Goal: Task Accomplishment & Management: Use online tool/utility

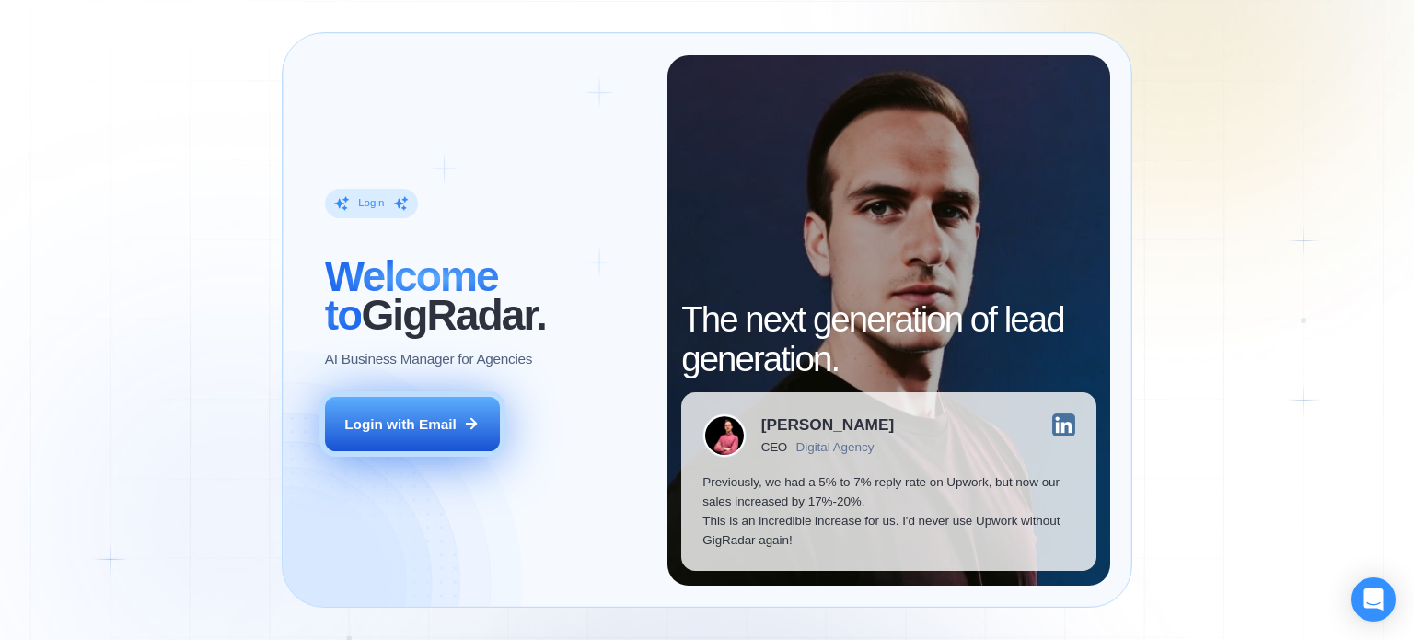
click at [461, 411] on button "Login with Email" at bounding box center [412, 424] width 175 height 55
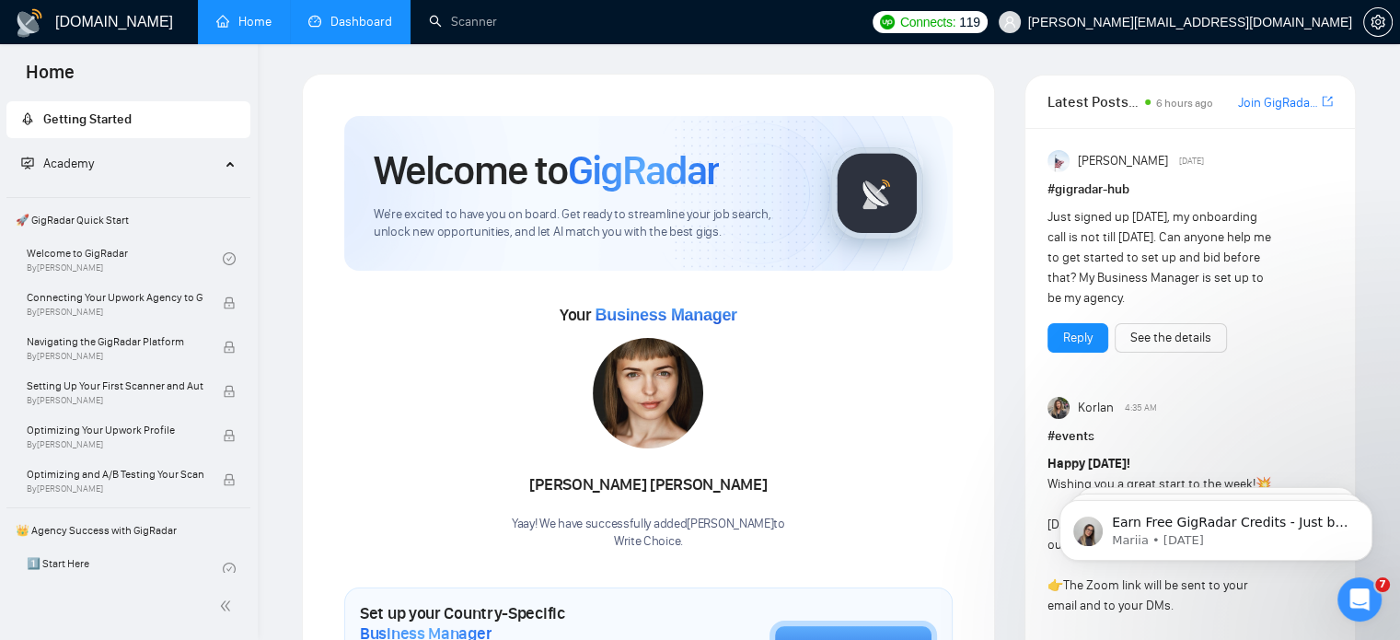
click at [345, 14] on link "Dashboard" at bounding box center [350, 22] width 84 height 16
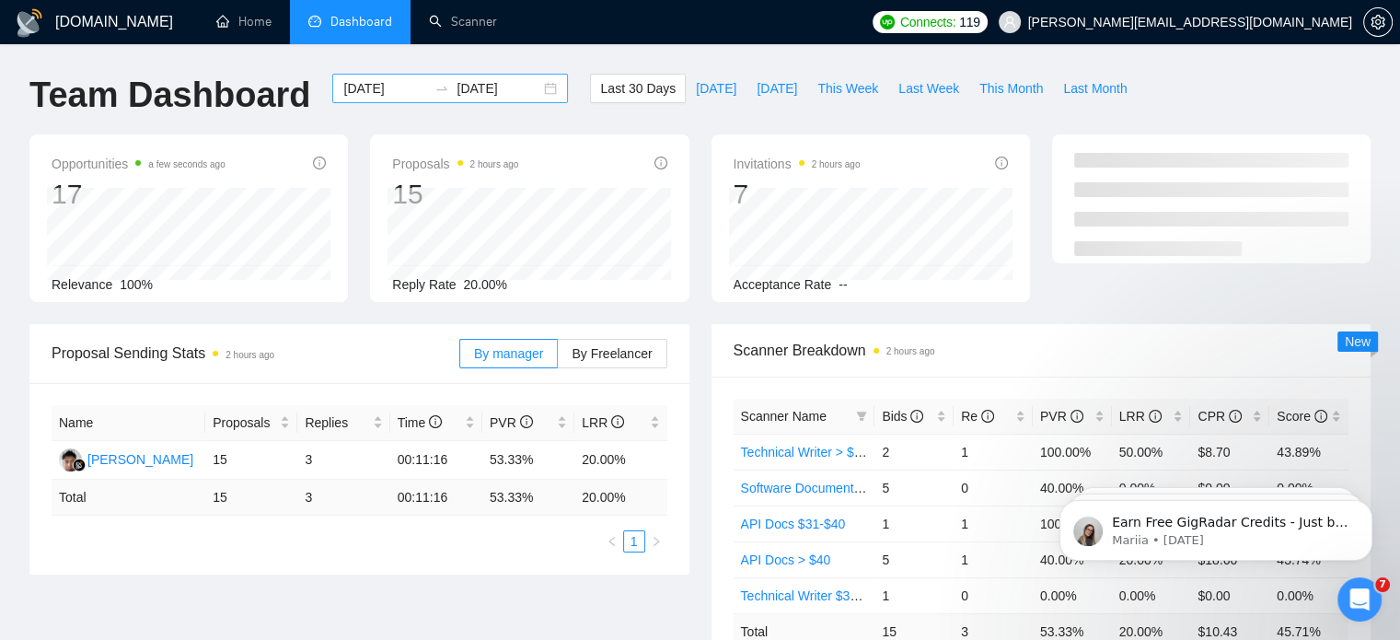
click at [538, 84] on div "2025-08-23 2025-09-22" at bounding box center [450, 88] width 236 height 29
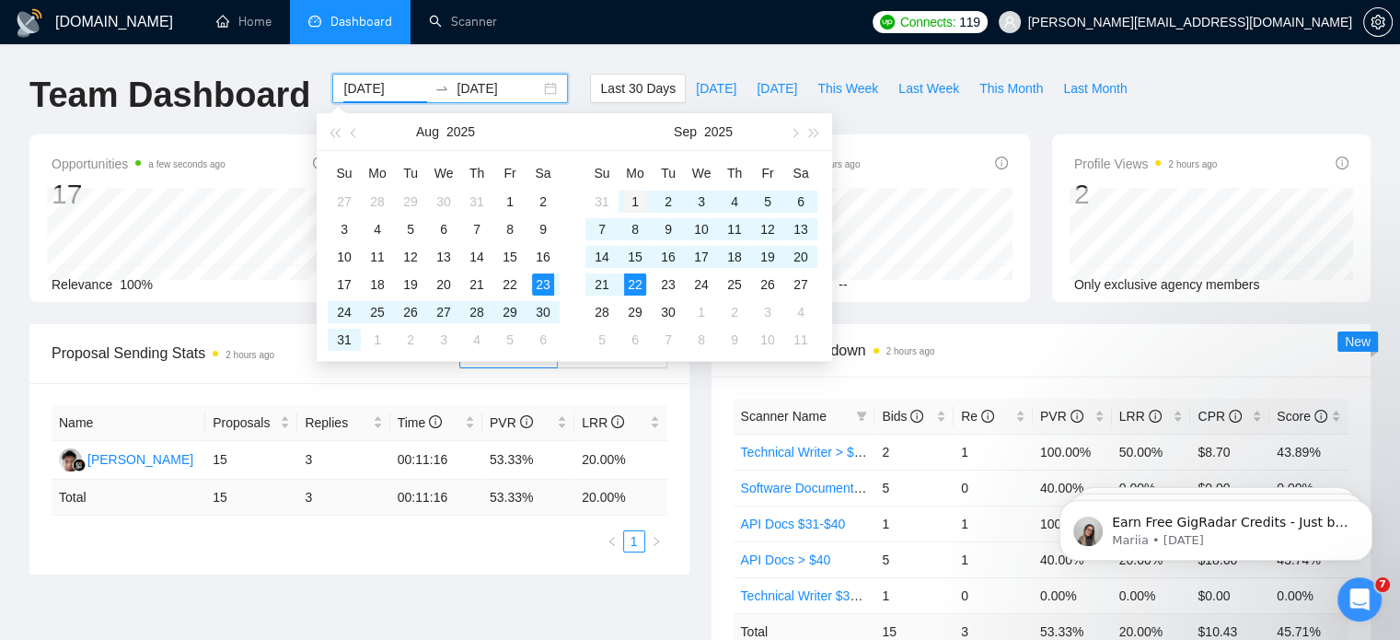
type input "2025-09-01"
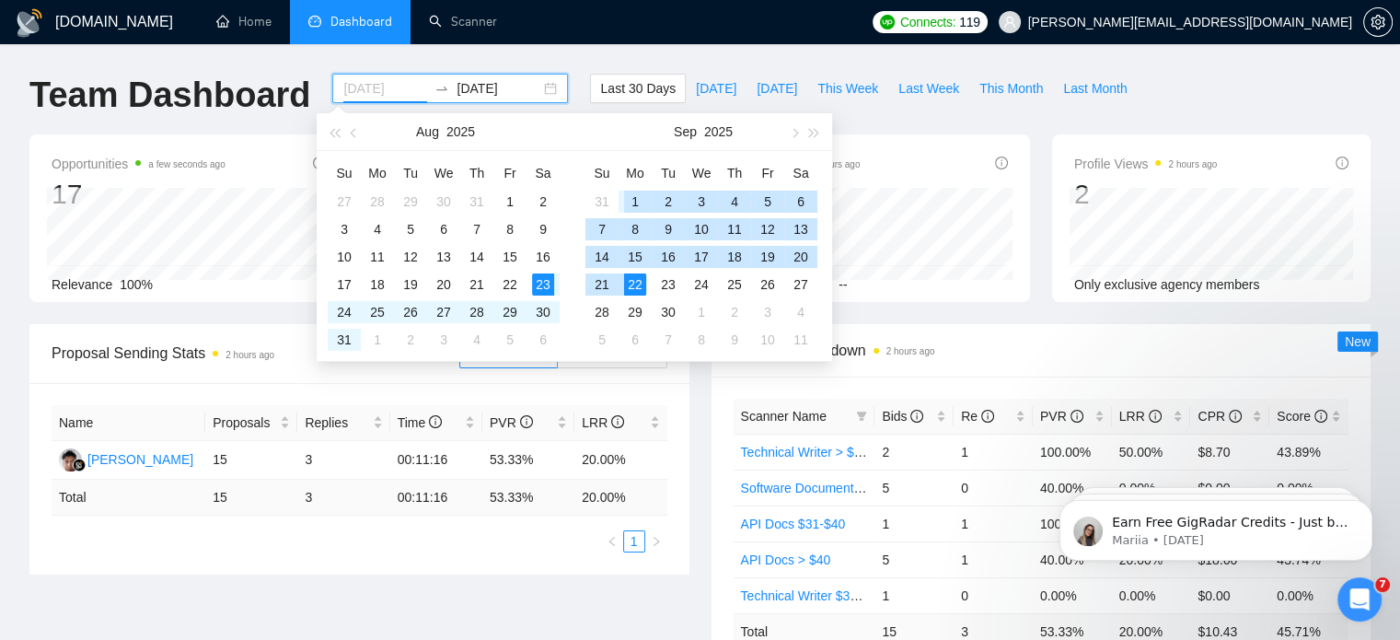
click at [641, 200] on div "1" at bounding box center [635, 202] width 22 height 22
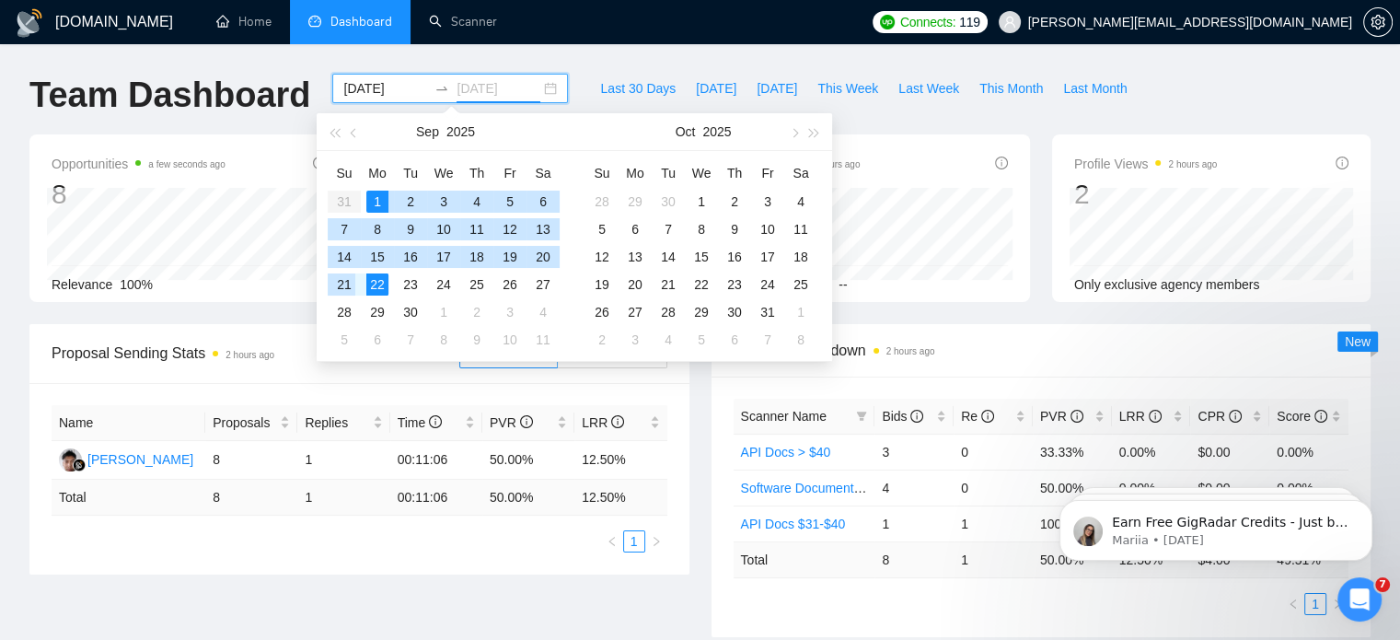
type input "2025-09-22"
click at [375, 283] on div "22" at bounding box center [377, 284] width 22 height 22
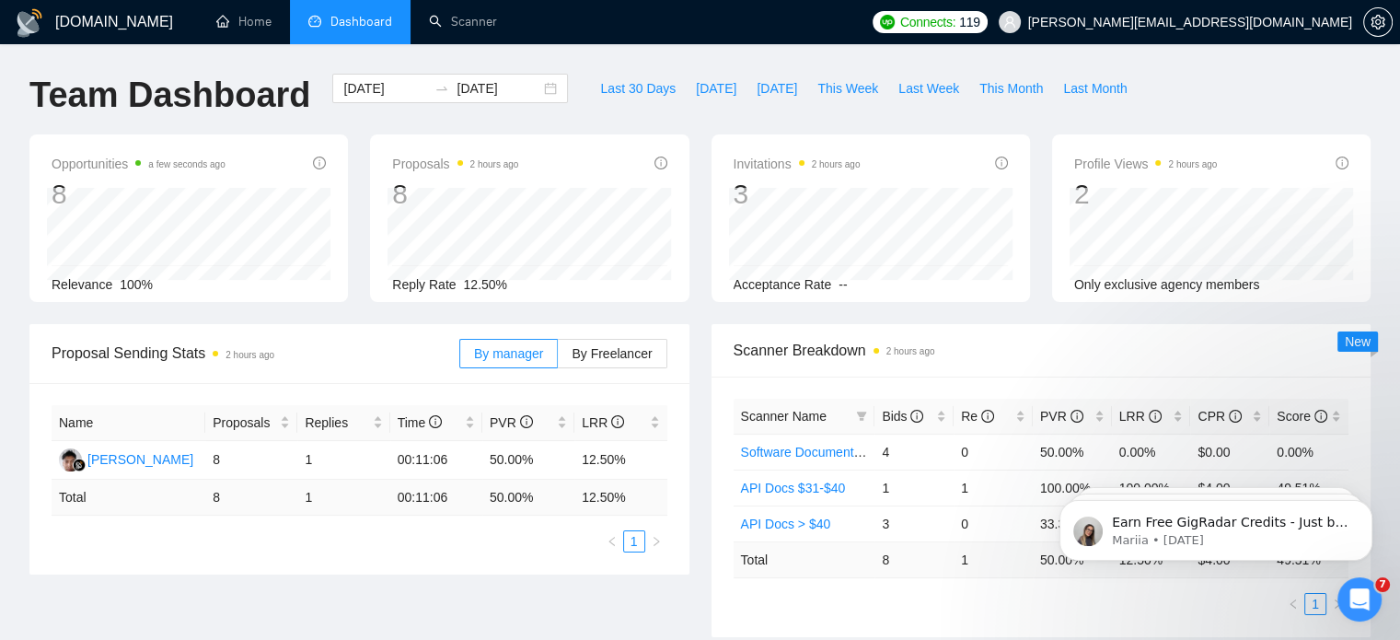
click at [535, 27] on ul "Home Dashboard Scanner" at bounding box center [526, 22] width 671 height 44
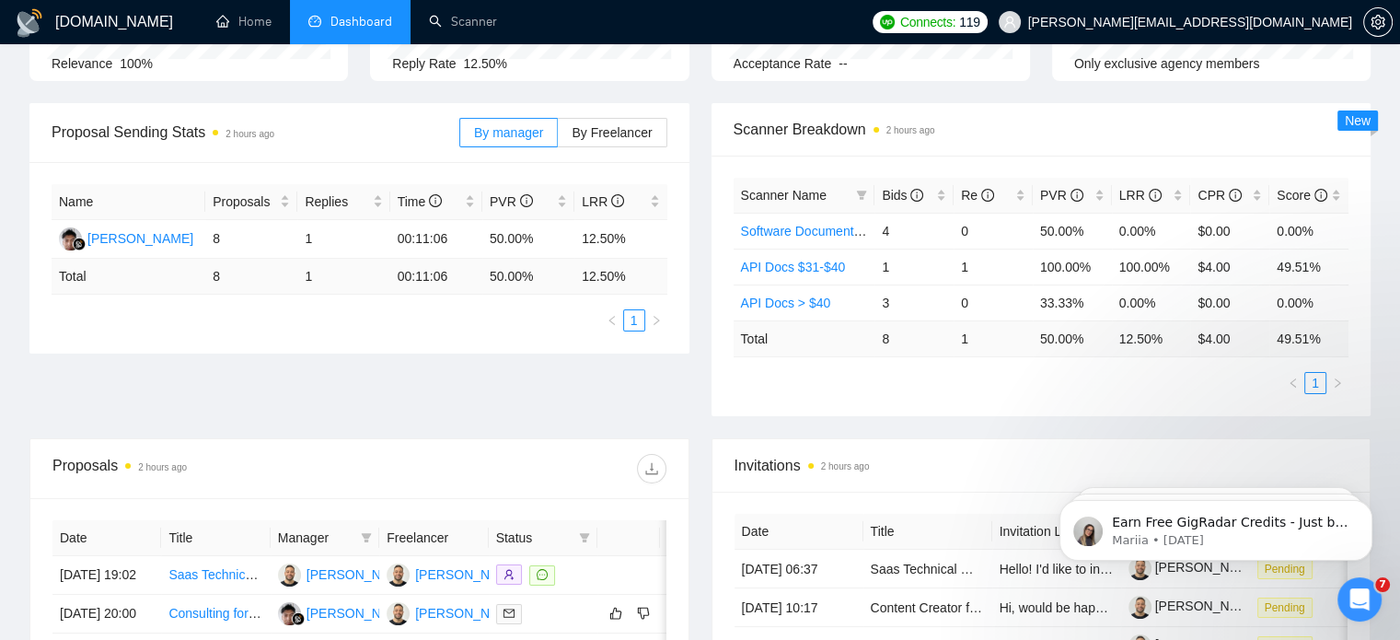
scroll to position [460, 0]
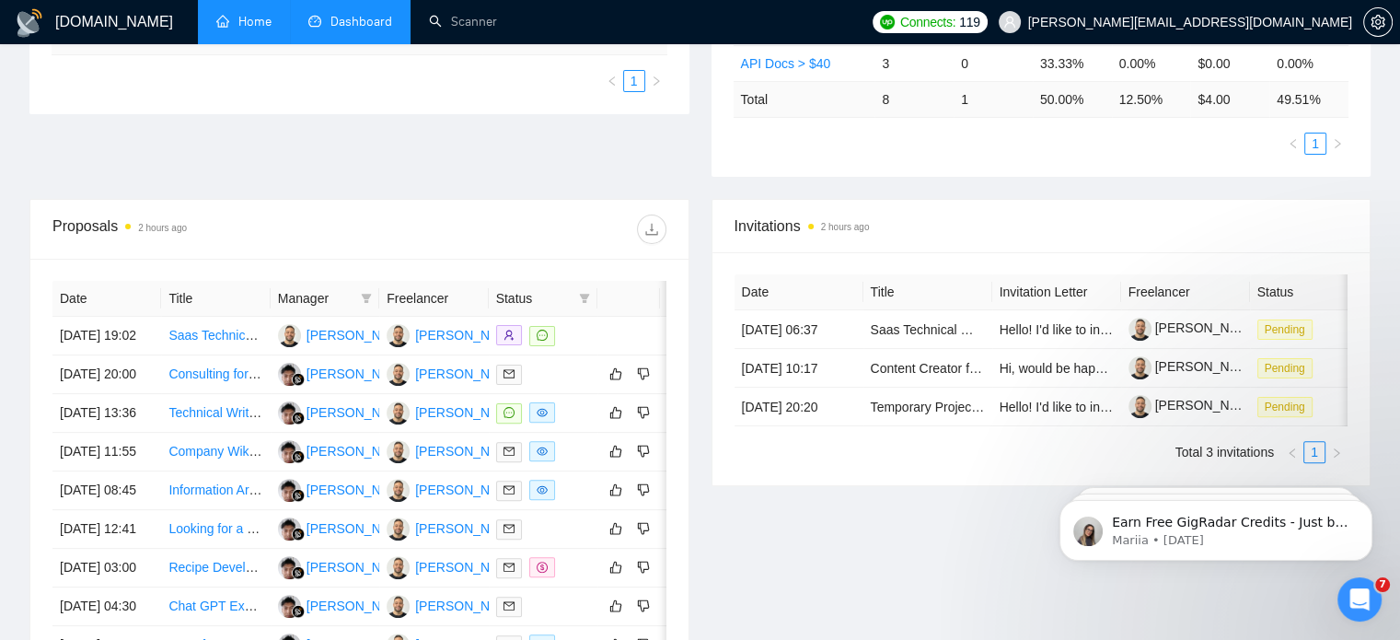
click at [272, 29] on link "Home" at bounding box center [243, 22] width 55 height 16
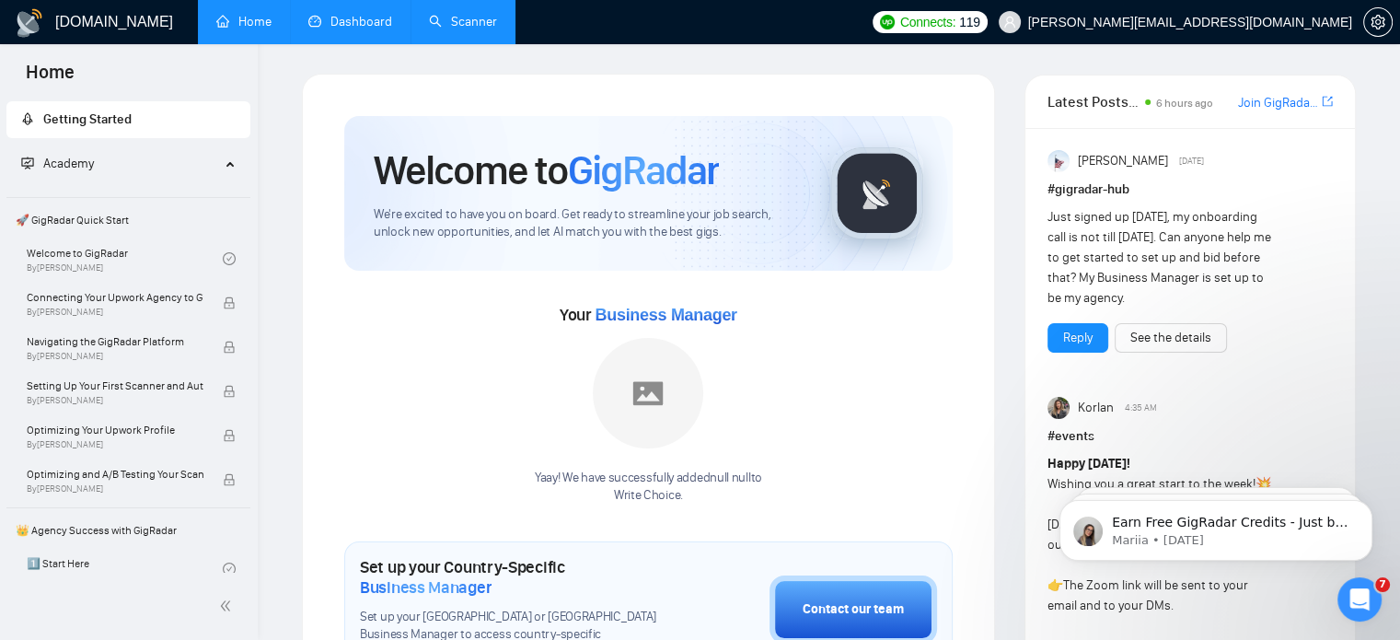
click at [497, 29] on link "Scanner" at bounding box center [463, 22] width 68 height 16
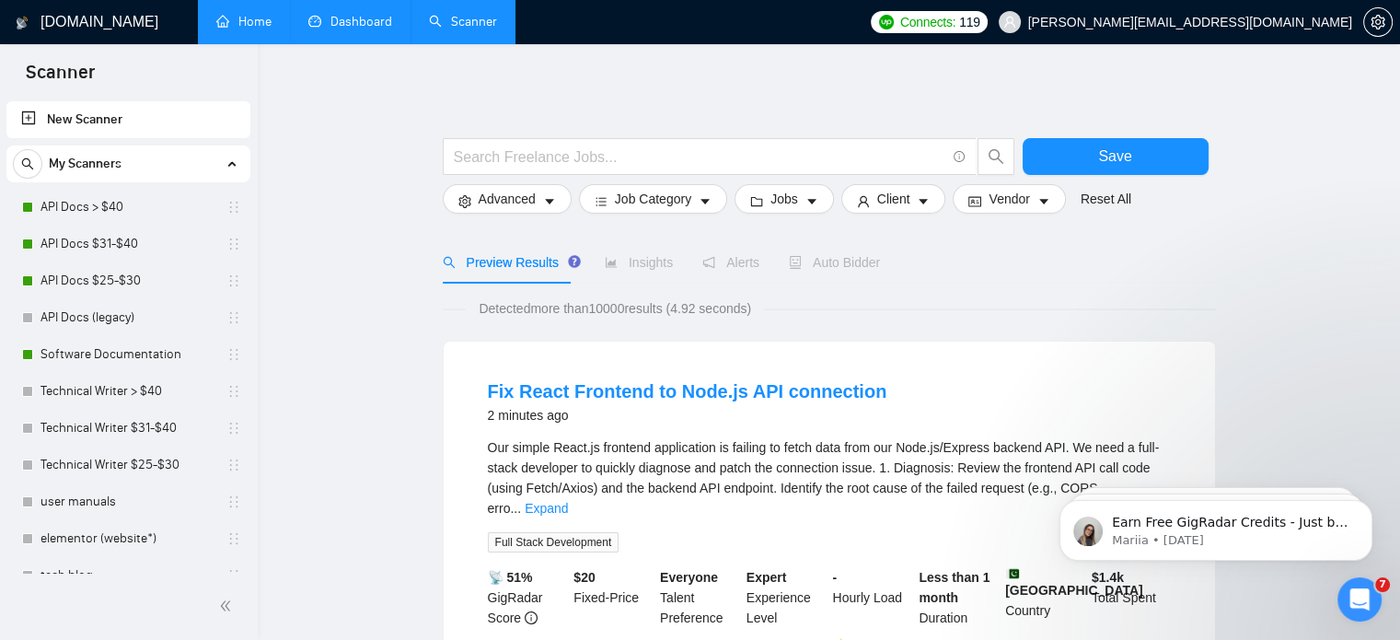
click at [83, 109] on link "New Scanner" at bounding box center [128, 119] width 214 height 37
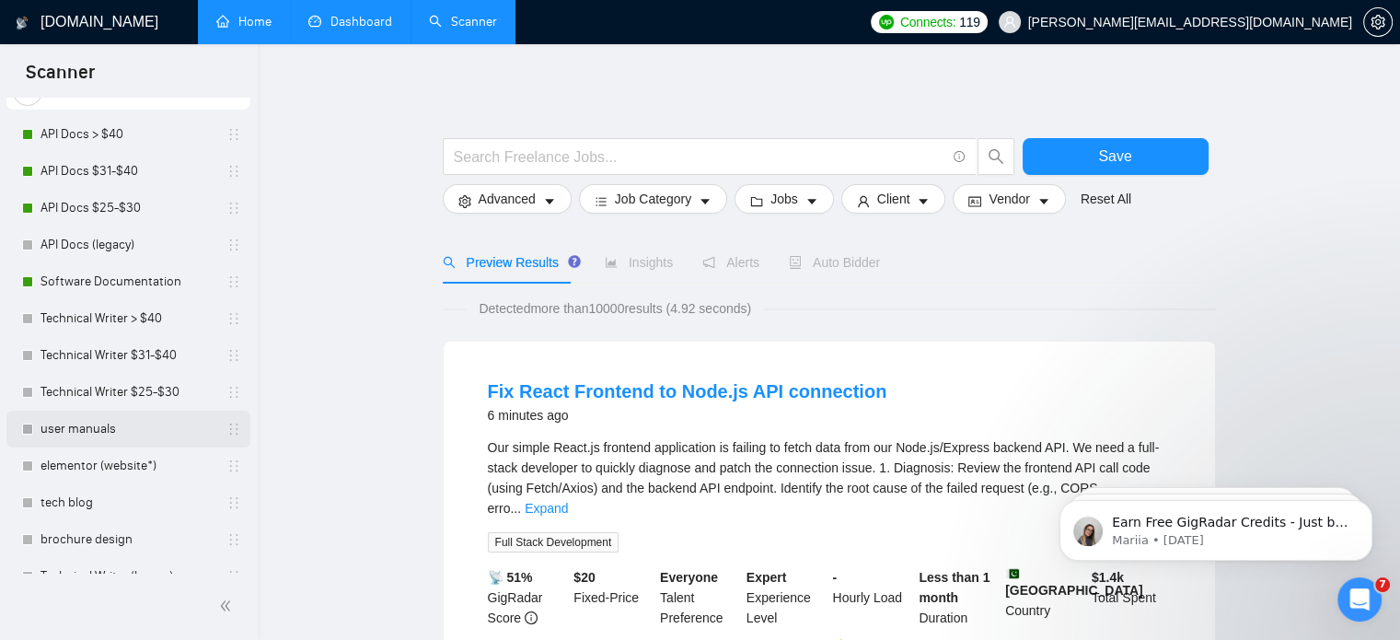
scroll to position [131, 0]
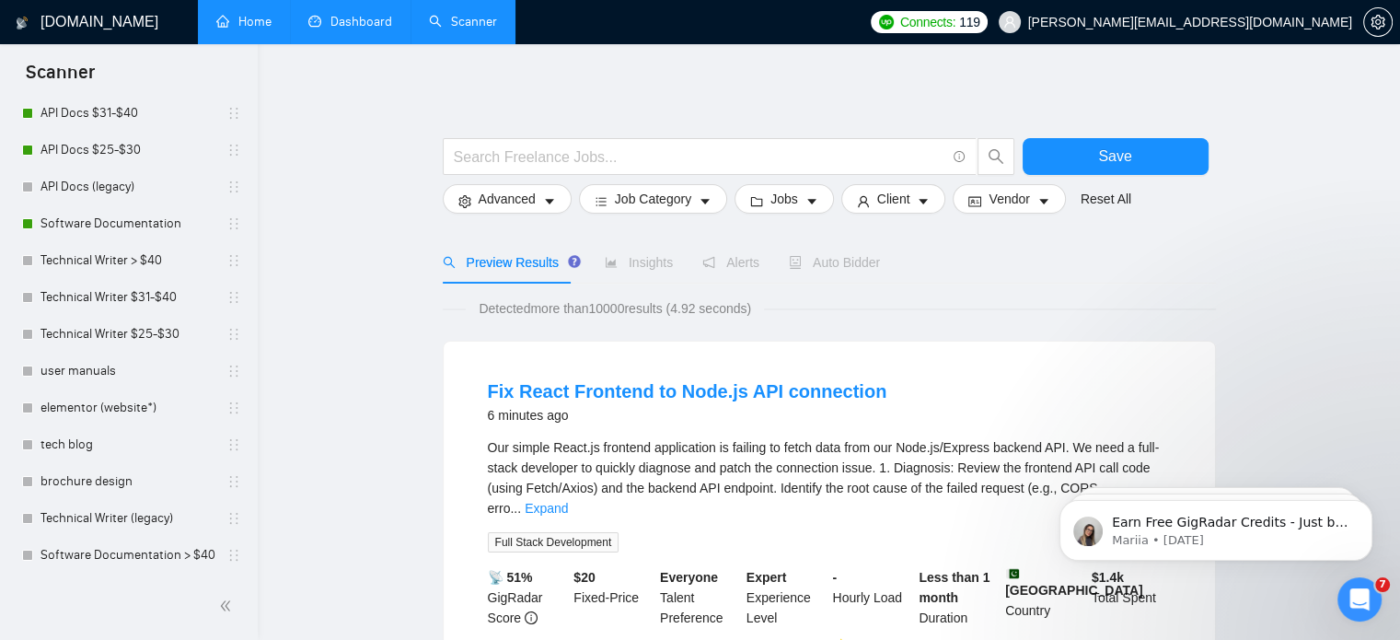
click at [244, 21] on link "Home" at bounding box center [243, 22] width 55 height 16
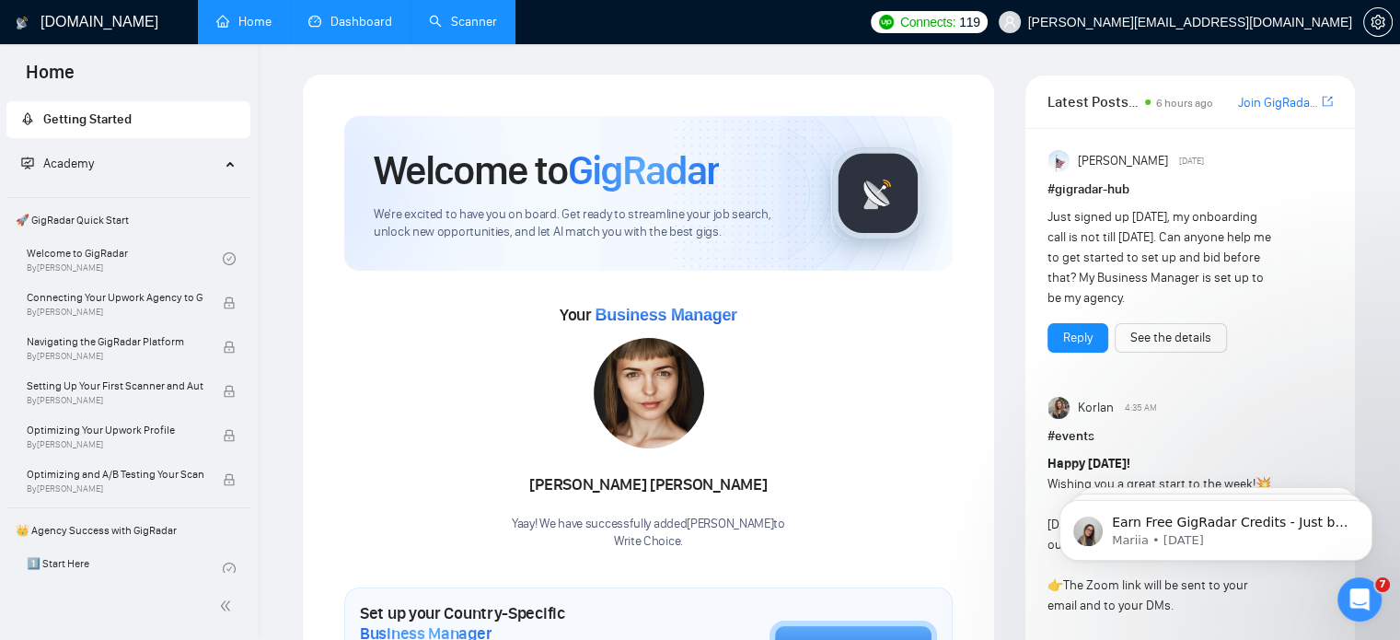
click at [386, 17] on link "Dashboard" at bounding box center [350, 22] width 84 height 16
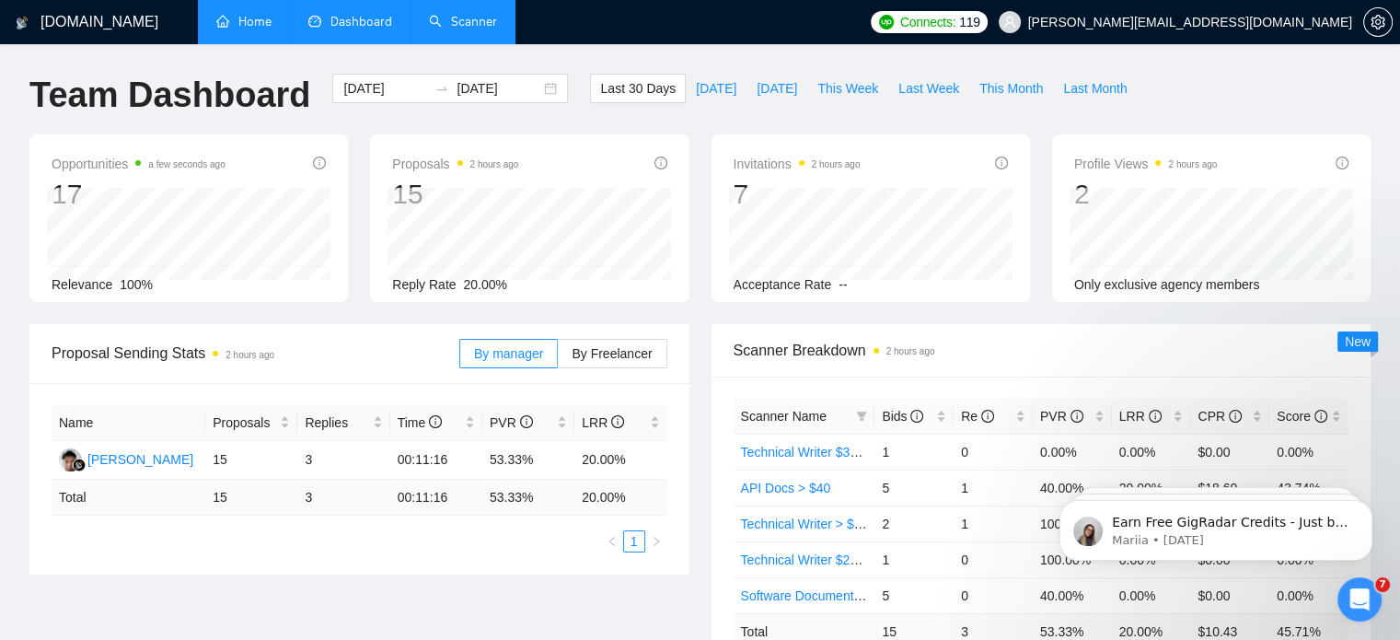
click at [457, 14] on link "Scanner" at bounding box center [463, 22] width 68 height 16
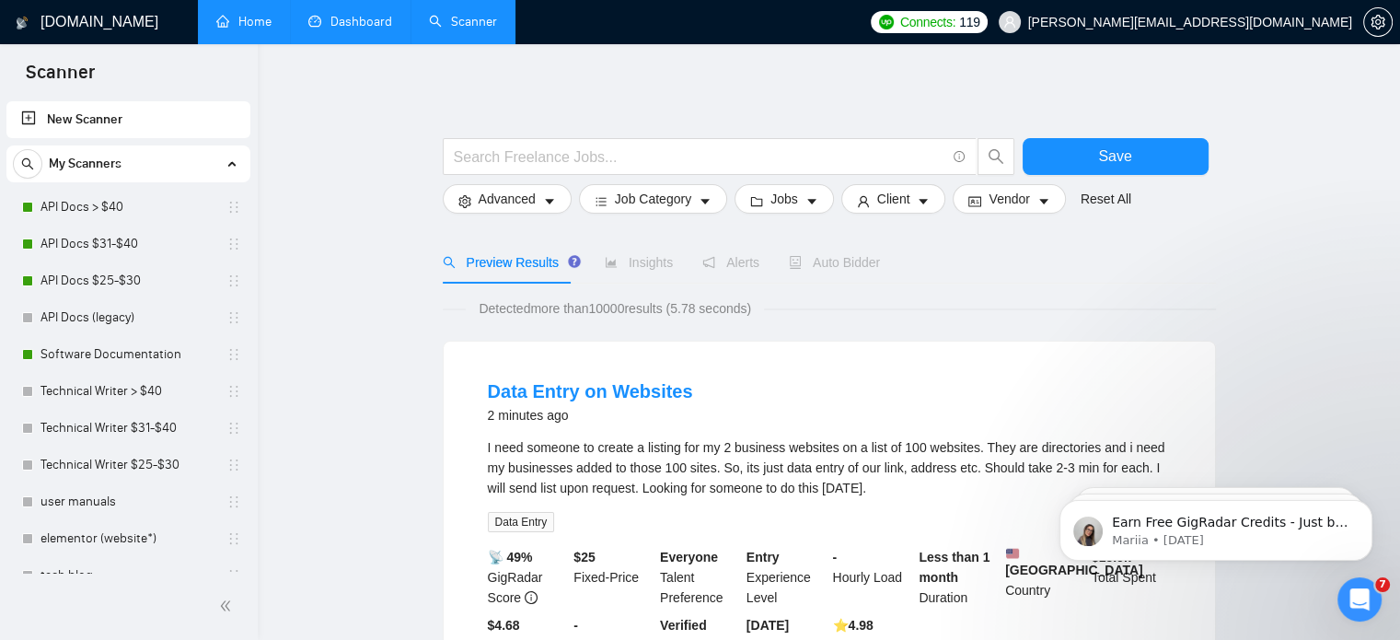
click at [161, 114] on link "New Scanner" at bounding box center [128, 119] width 214 height 37
click at [122, 165] on div "My Scanners" at bounding box center [128, 163] width 231 height 37
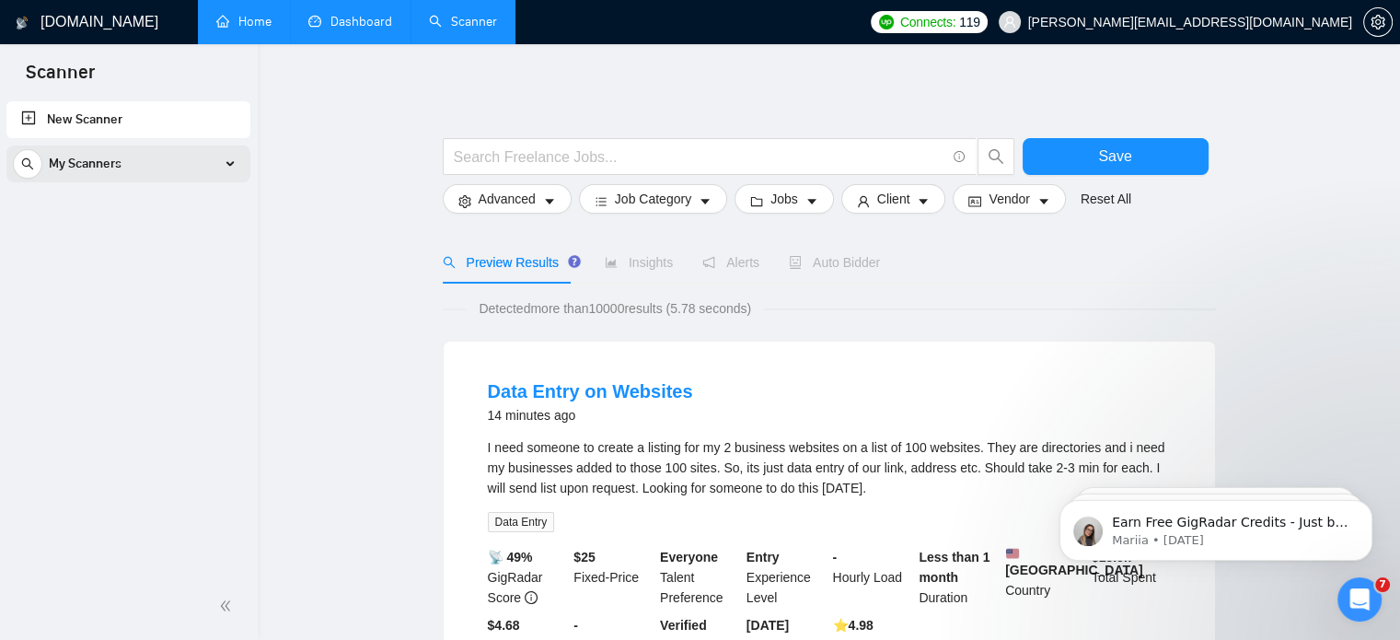
click at [122, 165] on div "My Scanners" at bounding box center [128, 163] width 231 height 37
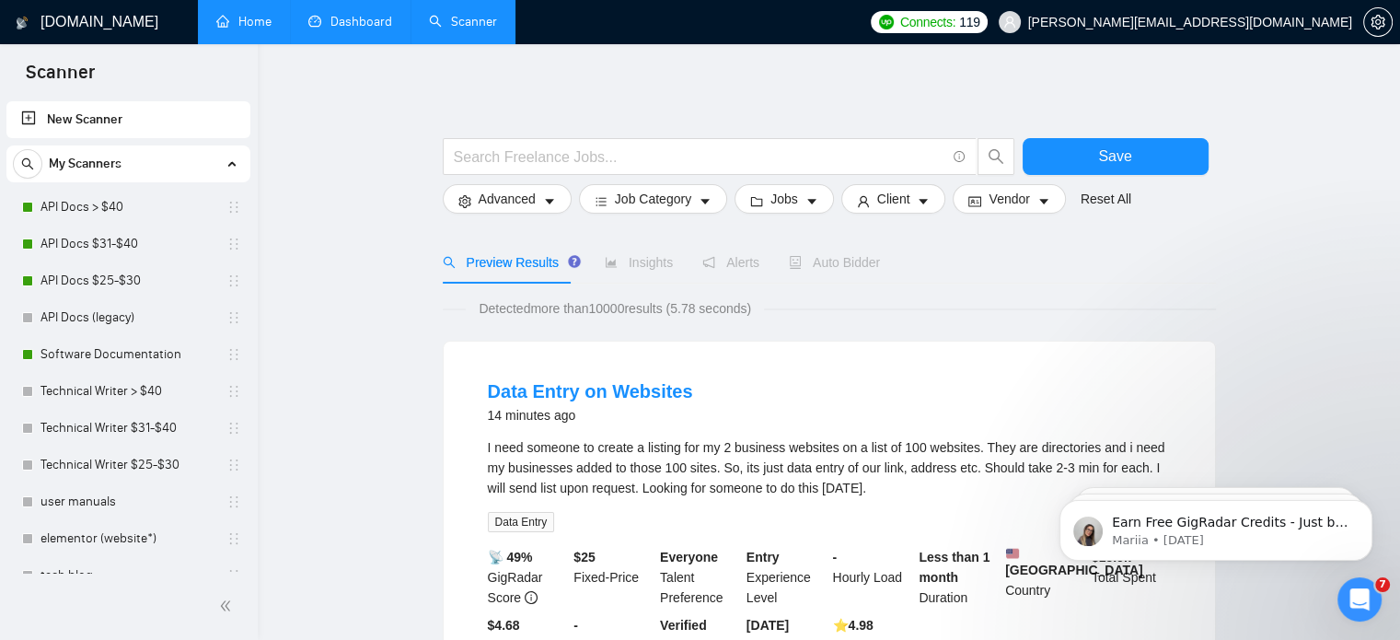
click at [100, 120] on link "New Scanner" at bounding box center [128, 119] width 214 height 37
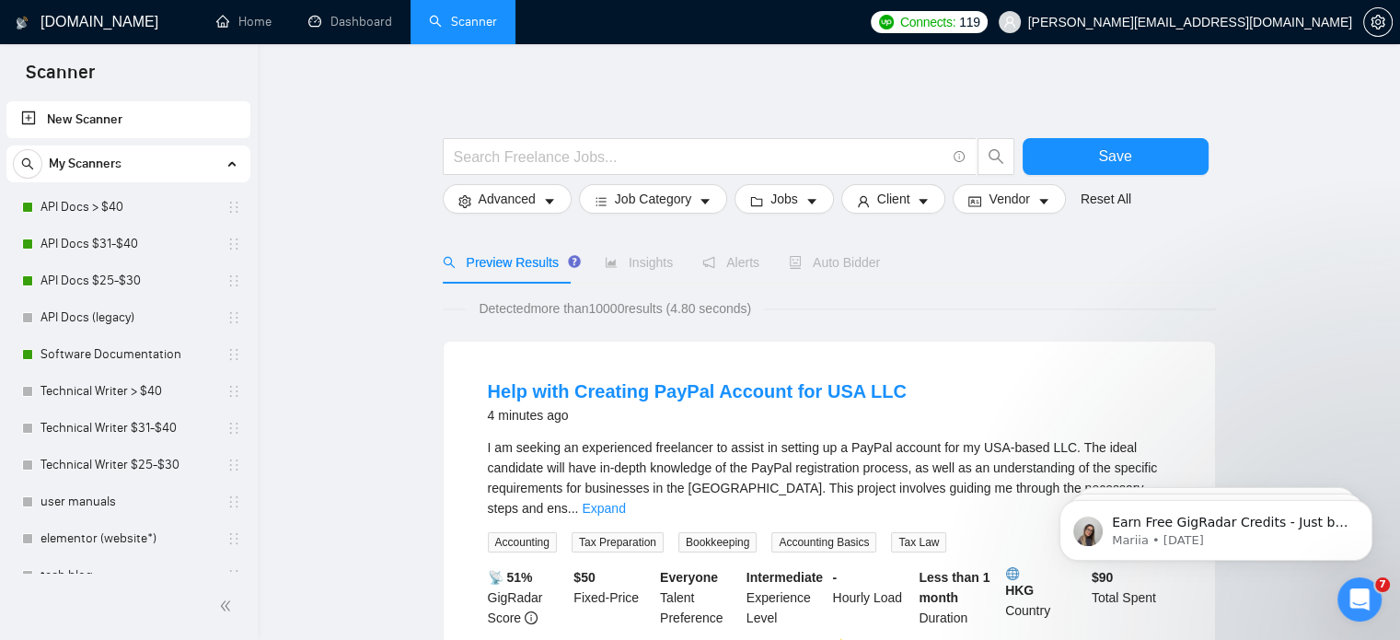
click at [125, 176] on div "My Scanners" at bounding box center [128, 163] width 231 height 37
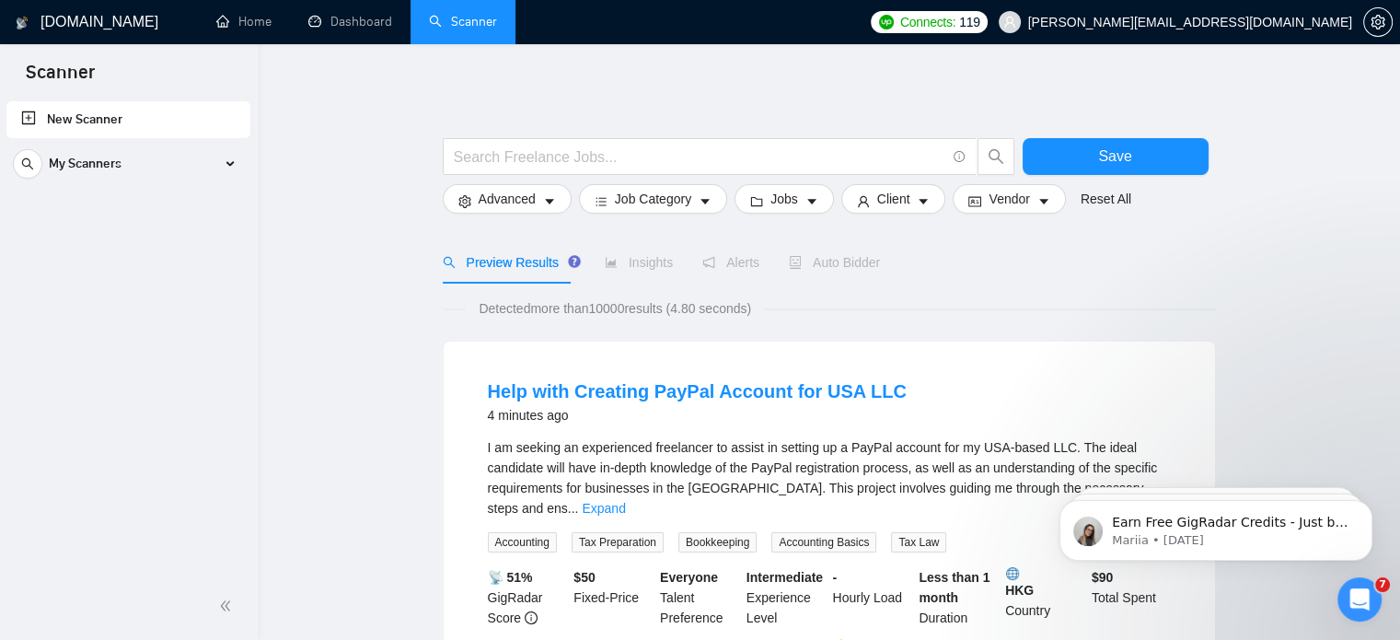
click at [54, 121] on link "New Scanner" at bounding box center [128, 119] width 214 height 37
click at [581, 156] on input "text" at bounding box center [700, 156] width 492 height 23
click at [200, 168] on div "My Scanners" at bounding box center [128, 163] width 231 height 37
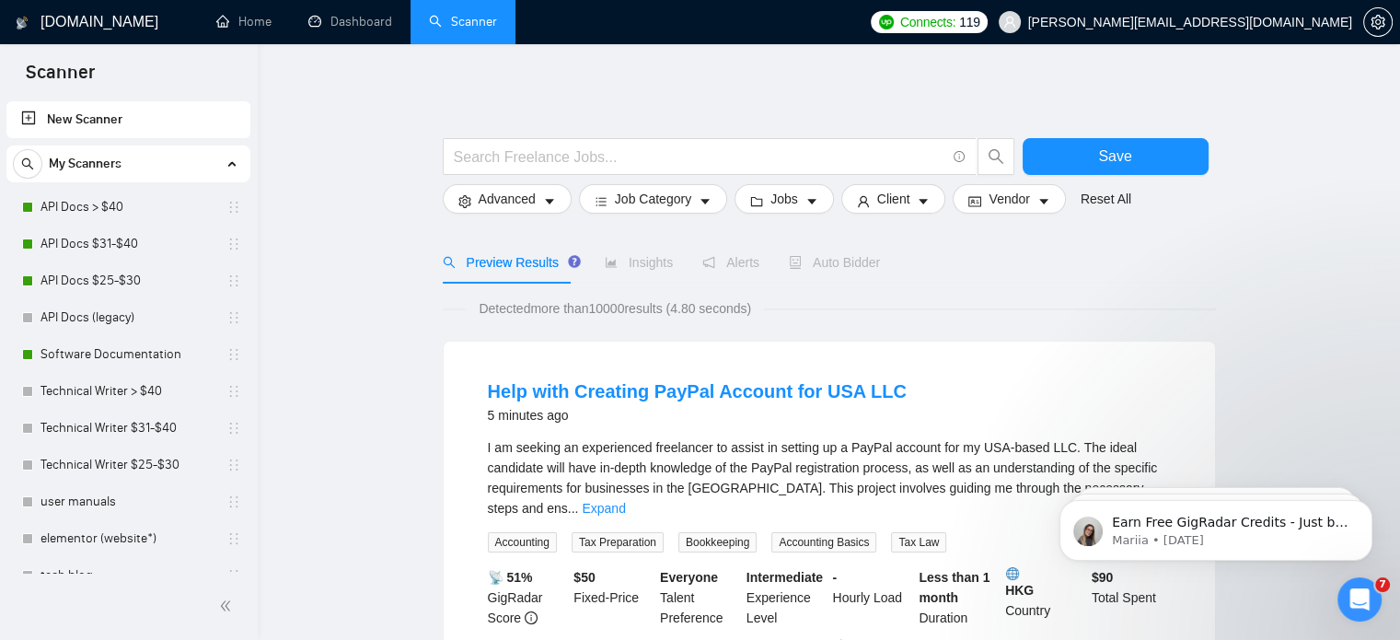
click at [125, 117] on link "New Scanner" at bounding box center [128, 119] width 214 height 37
click at [706, 133] on div at bounding box center [829, 129] width 773 height 18
click at [694, 146] on input "text" at bounding box center [700, 156] width 492 height 23
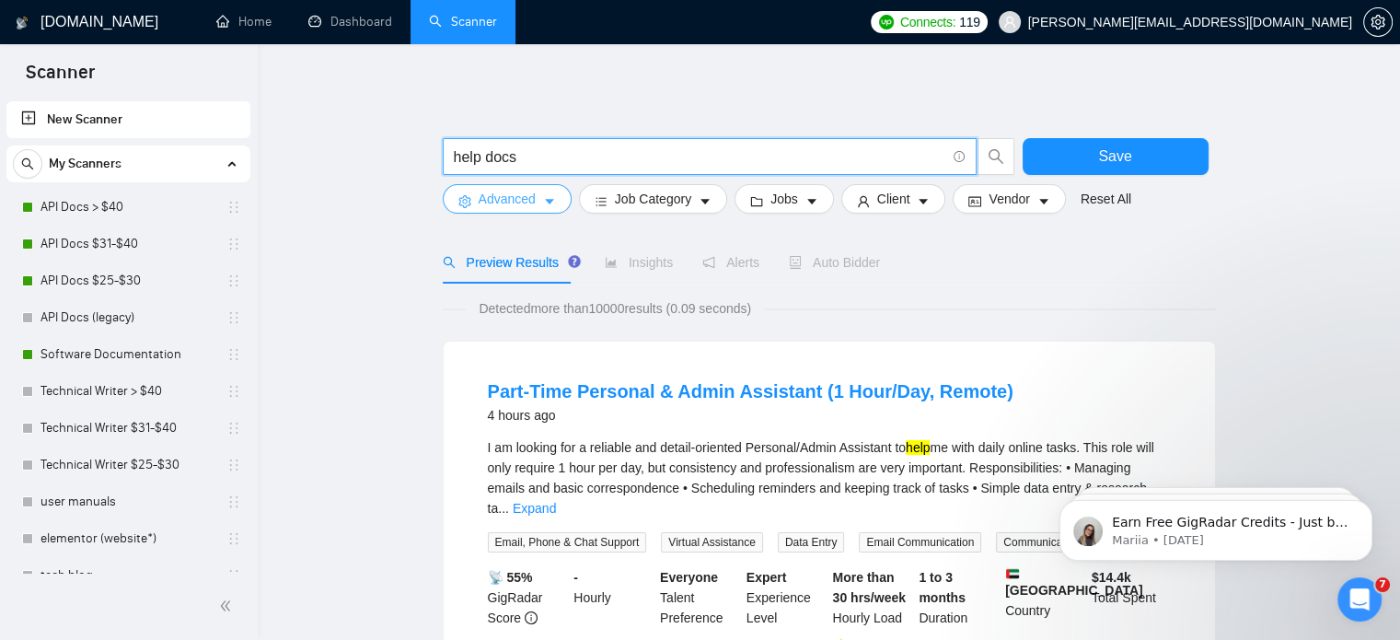
click at [534, 191] on span "Advanced" at bounding box center [507, 199] width 57 height 20
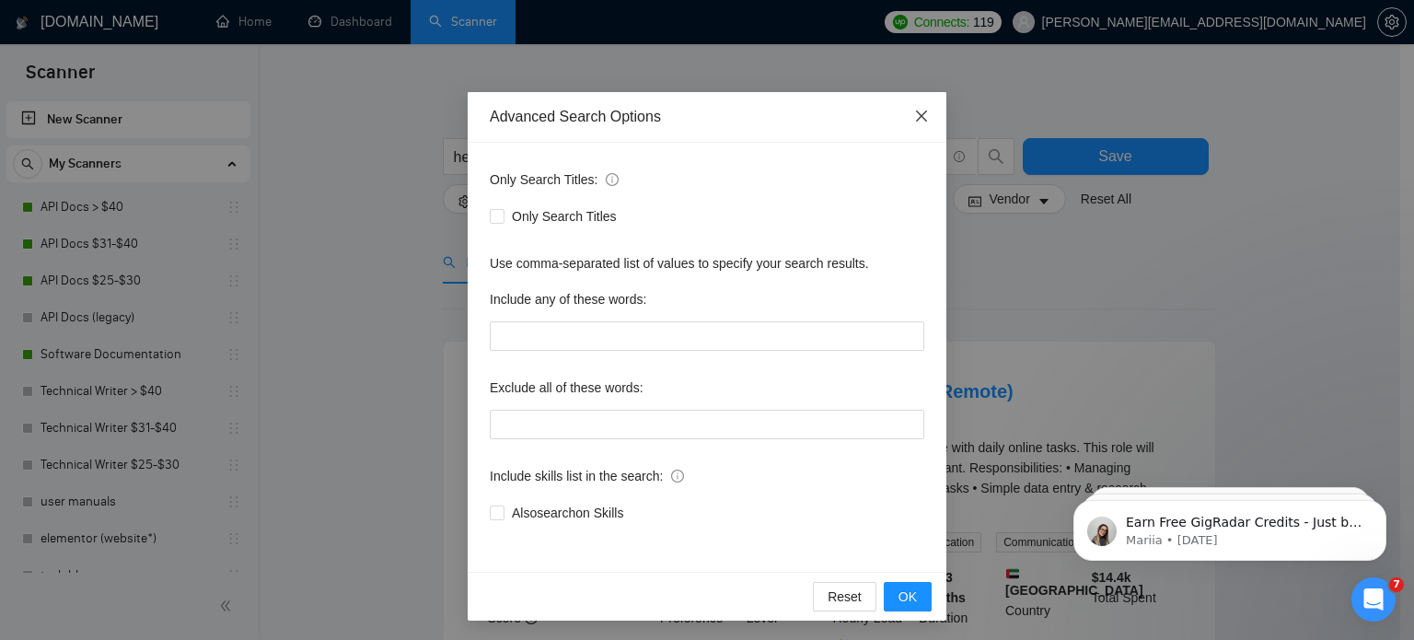
click at [914, 110] on icon "close" at bounding box center [921, 116] width 15 height 15
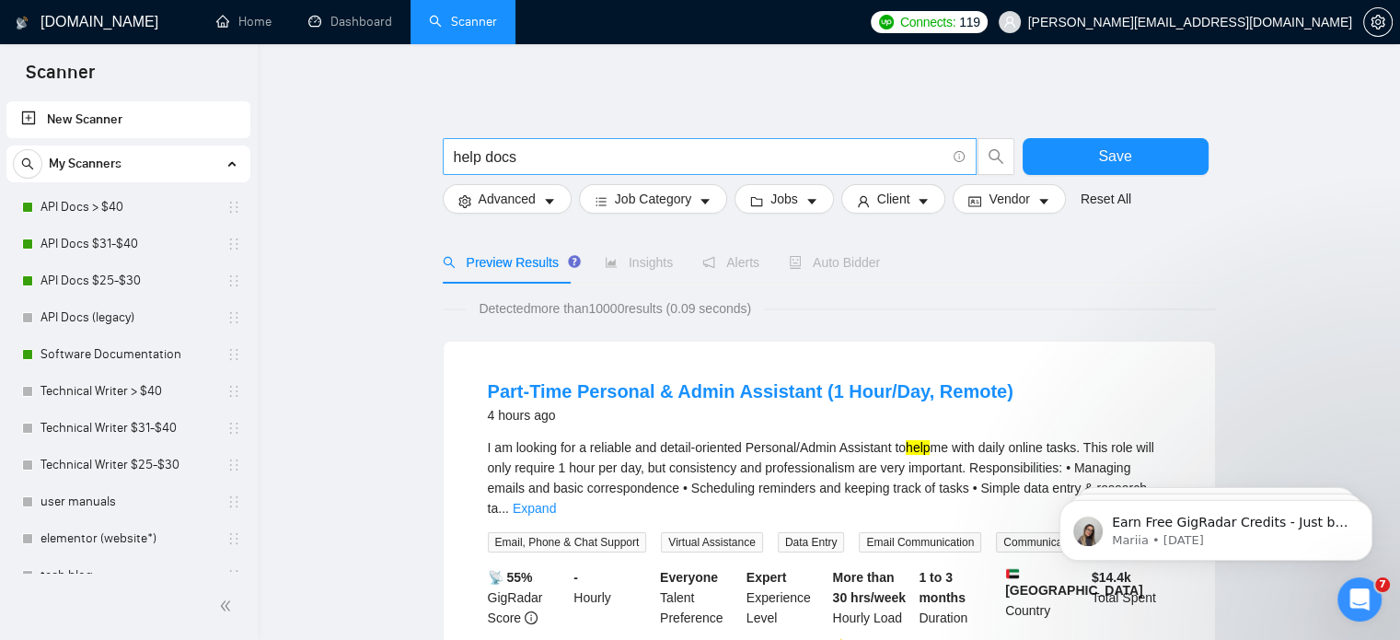
click at [539, 150] on input "help docs" at bounding box center [700, 156] width 492 height 23
paste input "Help Center/Help Desk"
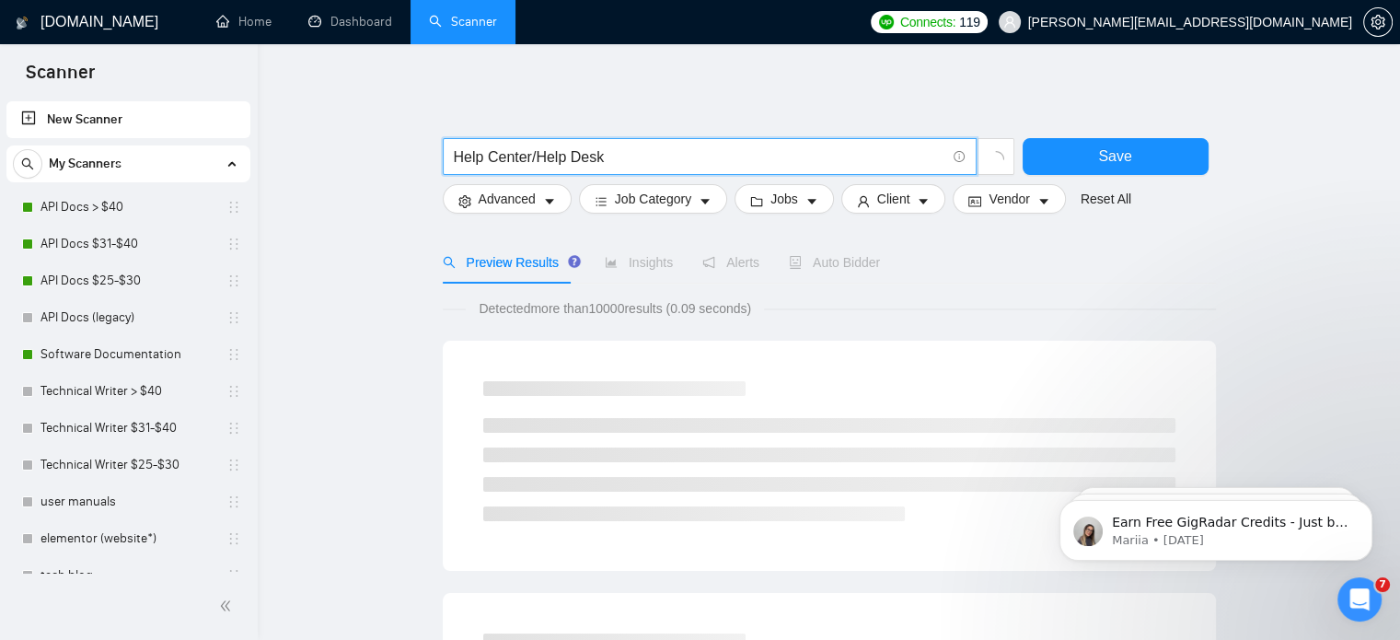
drag, startPoint x: 107, startPoint y: 127, endPoint x: 859, endPoint y: 85, distance: 753.2
click at [107, 127] on link "New Scanner" at bounding box center [128, 119] width 214 height 37
click at [777, 145] on input "Help Center/Help Desk" at bounding box center [700, 156] width 492 height 23
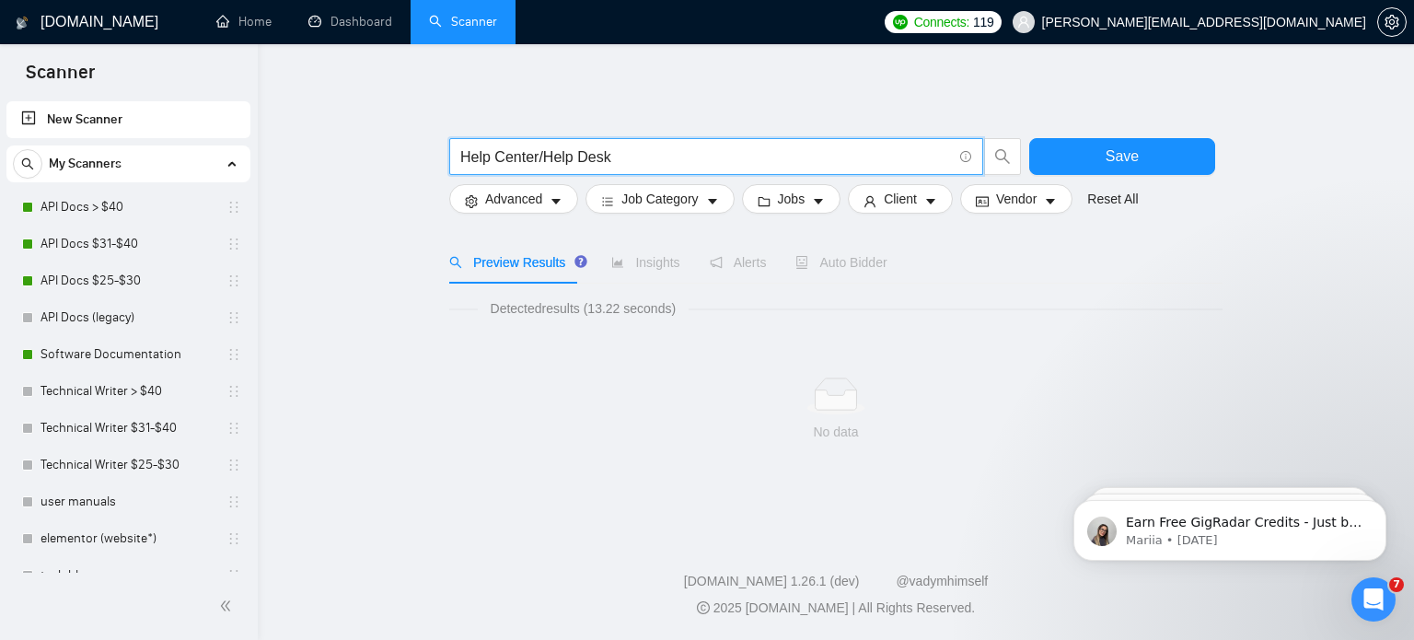
click at [691, 158] on input "Help Center/Help Desk" at bounding box center [706, 156] width 492 height 23
click at [552, 150] on input "Help Center/Help Desk" at bounding box center [706, 156] width 492 height 23
click at [538, 168] on input "Help Center/Help Desk" at bounding box center [706, 156] width 492 height 23
click at [538, 148] on input "Help CenterHelp Desk" at bounding box center [706, 156] width 492 height 23
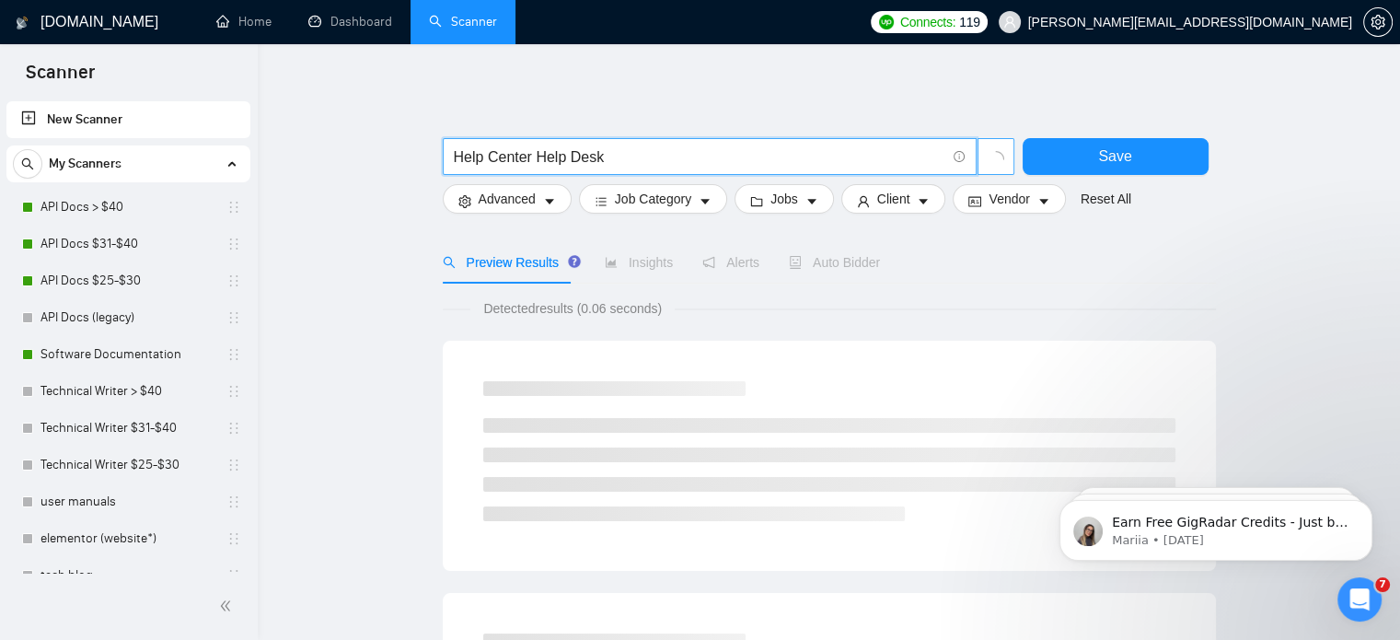
drag, startPoint x: 1002, startPoint y: 146, endPoint x: 1004, endPoint y: 156, distance: 9.6
click at [1003, 153] on button "button" at bounding box center [996, 156] width 37 height 37
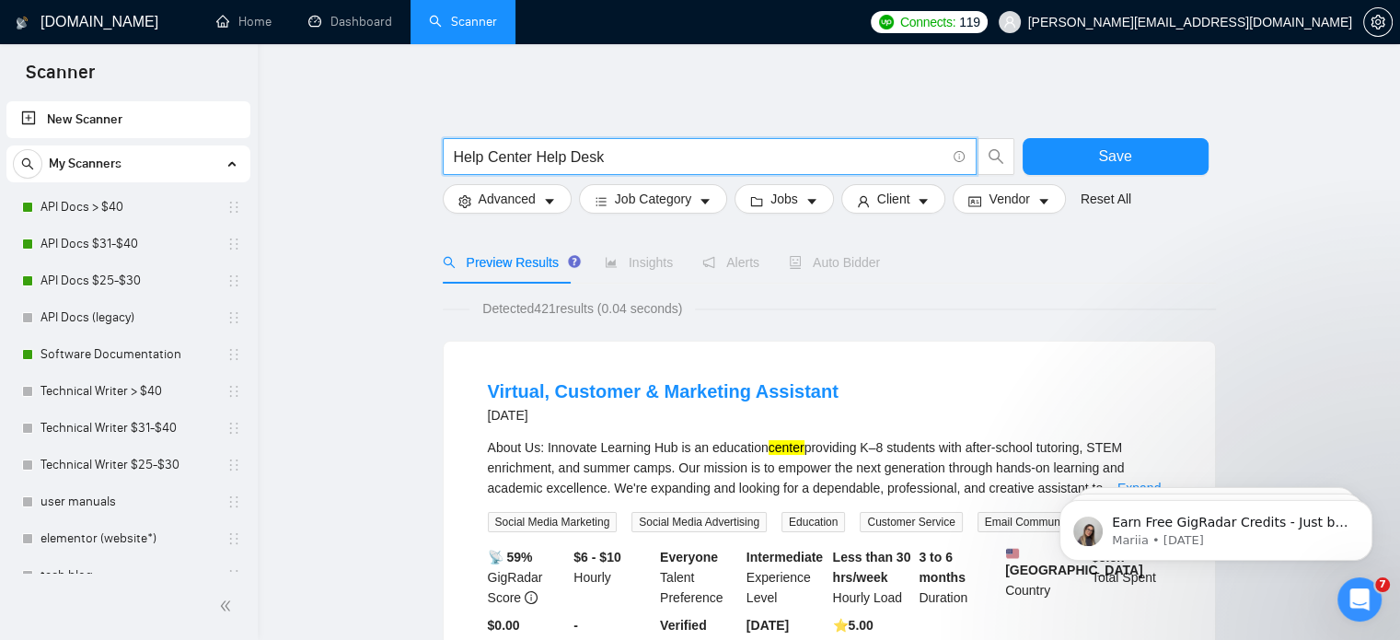
type input "Help Center Help Desk"
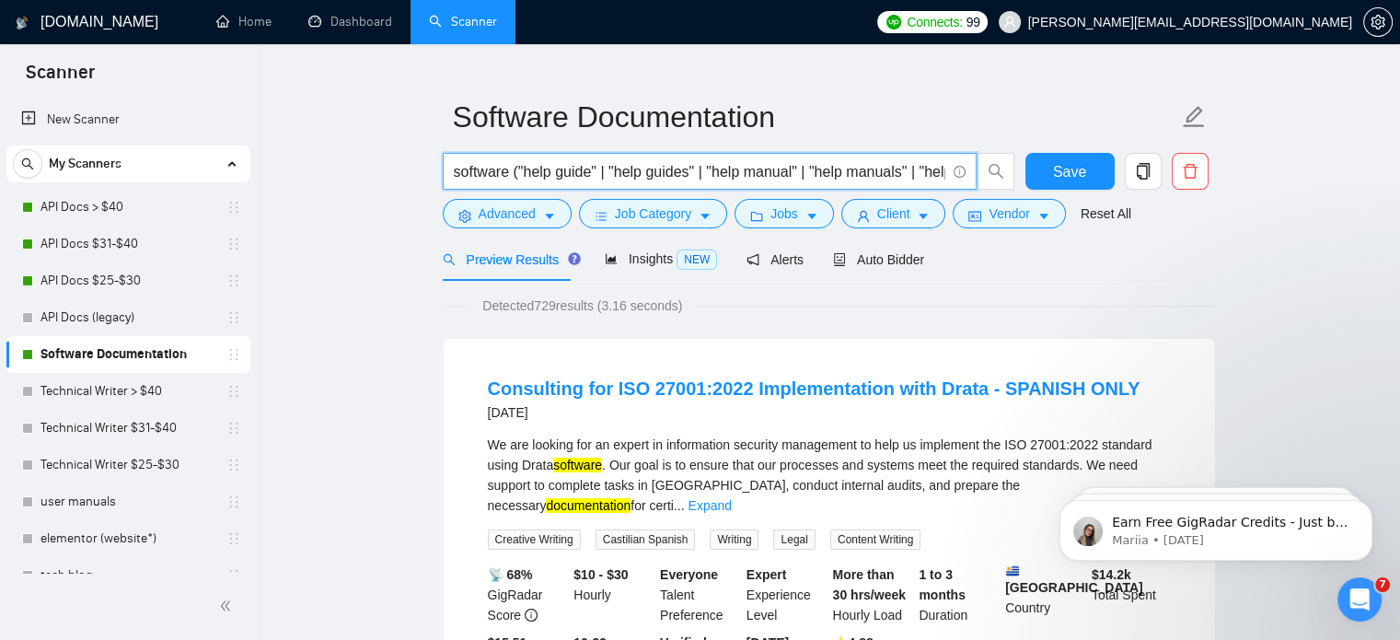
click at [529, 165] on input "software ("help guide" | "help guides" | "help manual" | "help manuals" | "help…" at bounding box center [700, 171] width 492 height 23
click at [123, 423] on link "Technical Writer $31-$40" at bounding box center [128, 428] width 175 height 37
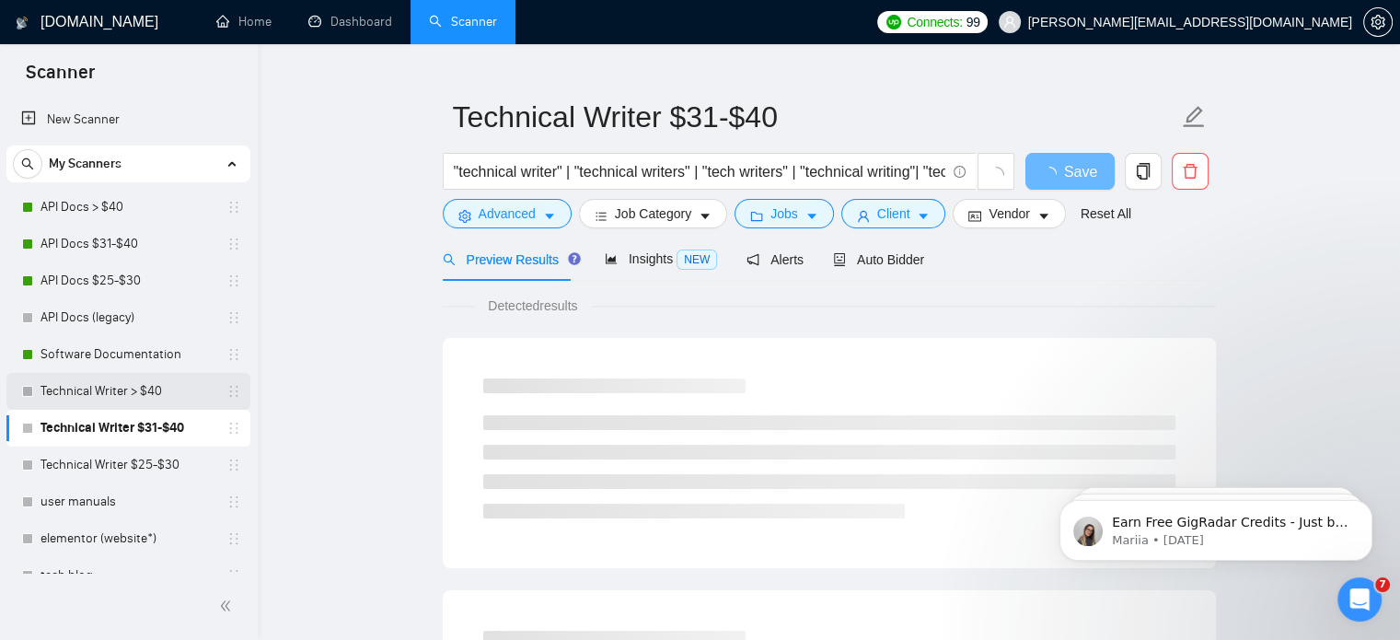
click at [124, 393] on link "Technical Writer > $40" at bounding box center [128, 391] width 175 height 37
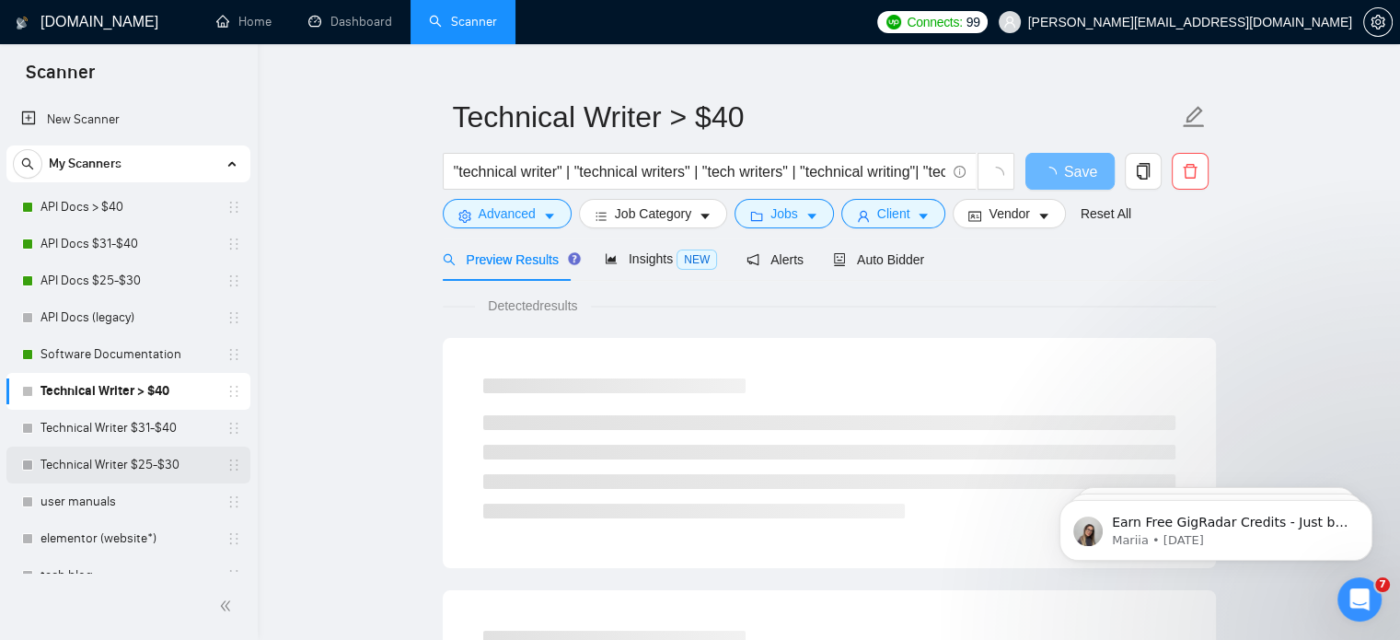
click at [126, 449] on link "Technical Writer $25-$30" at bounding box center [128, 464] width 175 height 37
